Goal: Find specific page/section: Find specific page/section

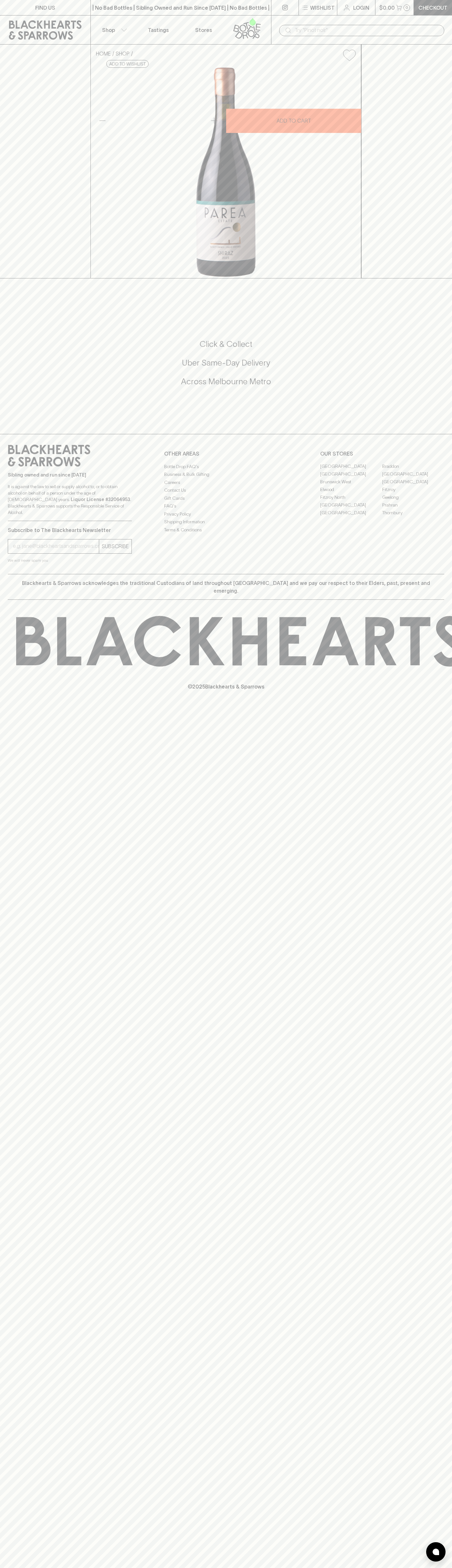
click at [417, 27] on input "text" at bounding box center [366, 30] width 144 height 11
click at [424, 831] on div "FIND US | No Bad Bottles | Sibling Owned and Run Since 2006 | No Bad Bottles | …" at bounding box center [226, 784] width 452 height 1568
click at [284, 1567] on html "FIND US | No Bad Bottles | Sibling Owned and Run Since 2006 | No Bad Bottles | …" at bounding box center [226, 784] width 452 height 1568
click at [28, 1559] on div "FIND US | No Bad Bottles | Sibling Owned and Run Since 2006 | No Bad Bottles | …" at bounding box center [226, 784] width 452 height 1568
